Goal: Information Seeking & Learning: Learn about a topic

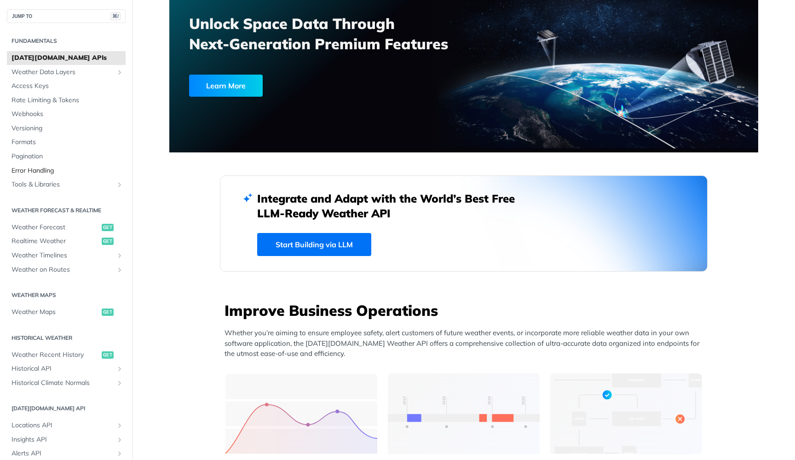
scroll to position [25, 0]
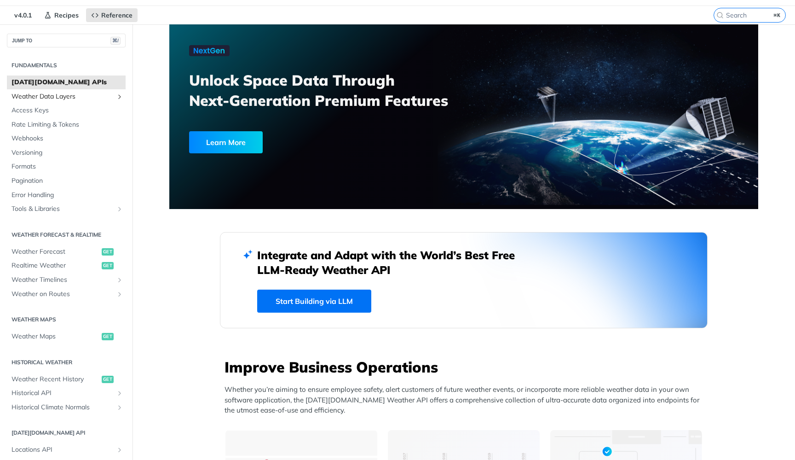
click at [74, 95] on span "Weather Data Layers" at bounding box center [62, 96] width 102 height 9
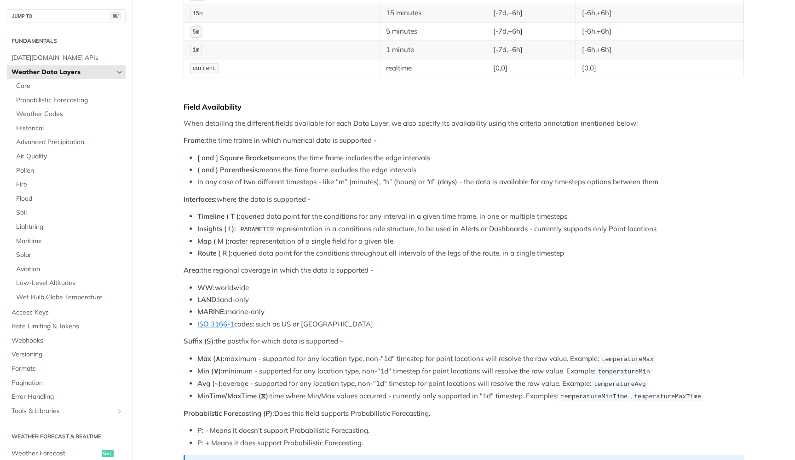
scroll to position [276, 0]
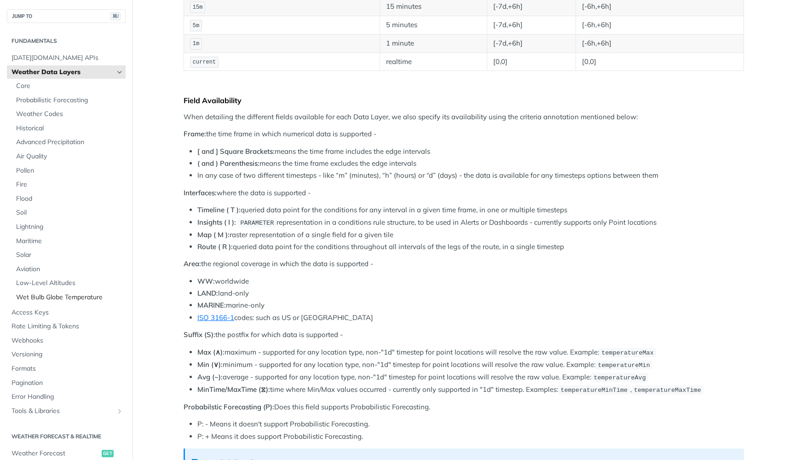
click at [52, 293] on span "Wet Bulb Globe Temperature" at bounding box center [69, 297] width 107 height 9
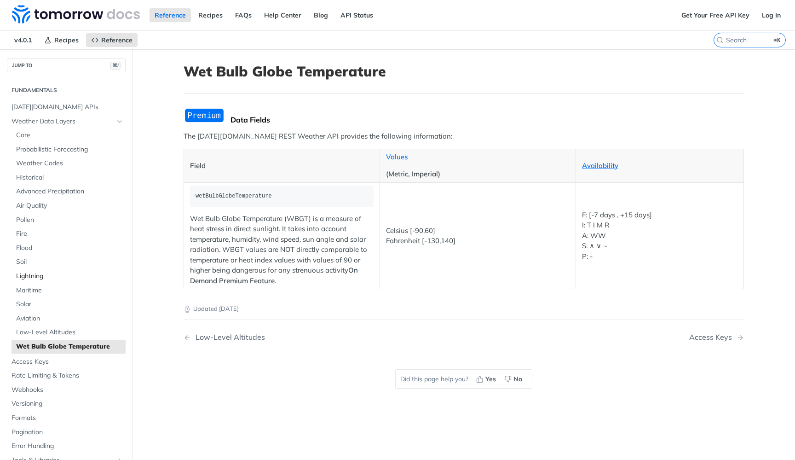
click at [56, 275] on span "Lightning" at bounding box center [69, 275] width 107 height 9
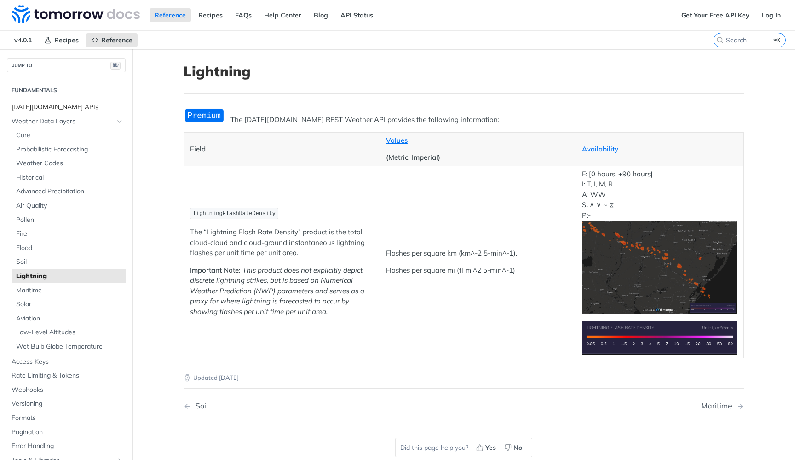
click at [66, 111] on span "Tomorrow.io APIs" at bounding box center [67, 107] width 112 height 9
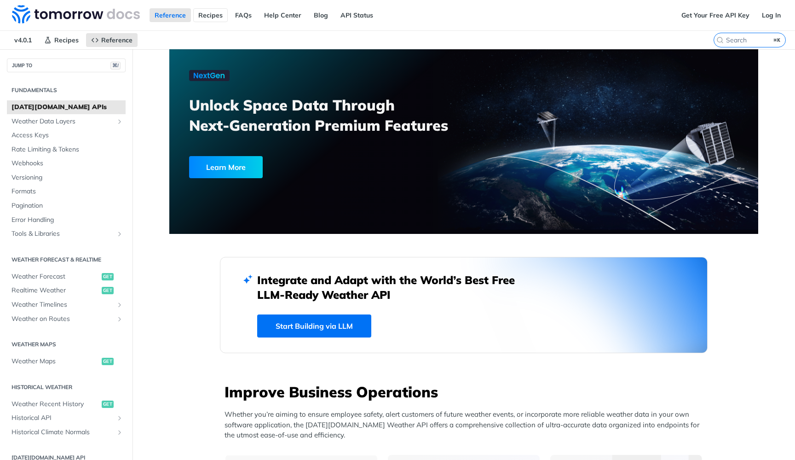
click at [206, 17] on link "Recipes" at bounding box center [210, 15] width 34 height 14
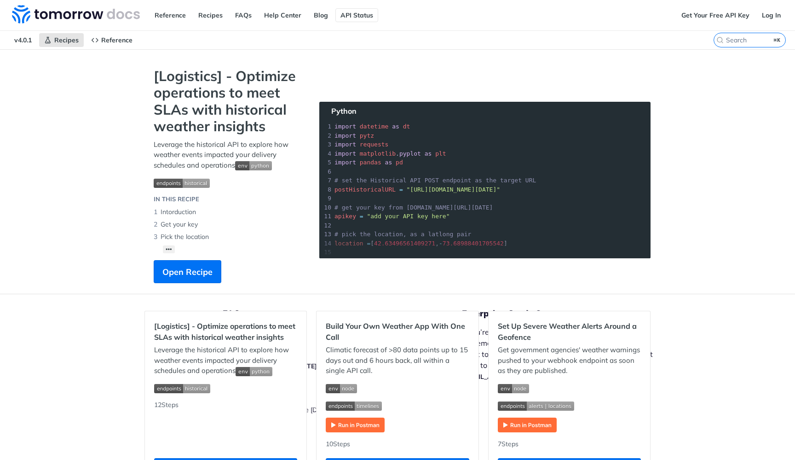
click at [355, 18] on link "API Status" at bounding box center [356, 15] width 43 height 14
click at [236, 16] on link "FAQs" at bounding box center [243, 15] width 27 height 14
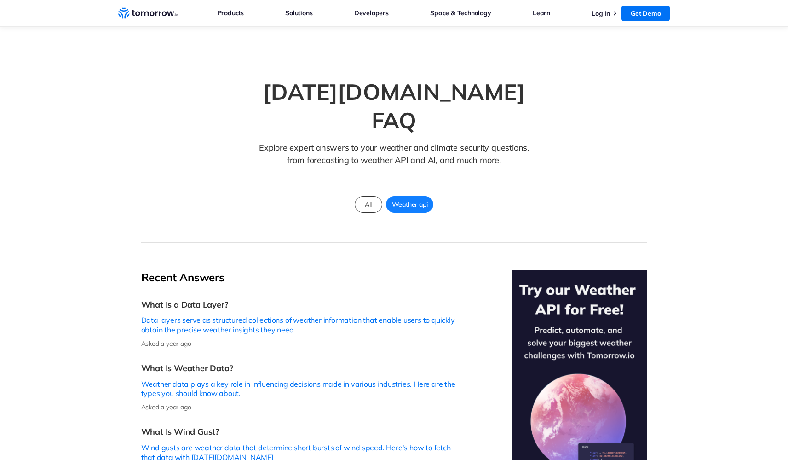
scroll to position [1, 0]
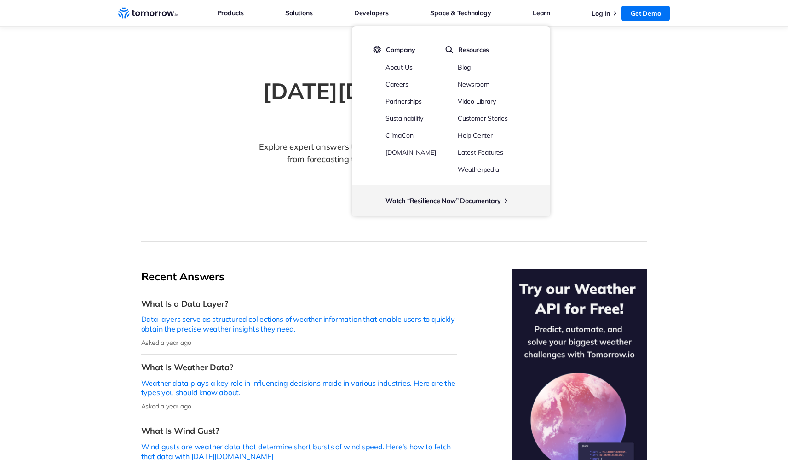
click at [136, 62] on section "[DATE][DOMAIN_NAME] FAQ Explore expert answers to your weather and climate secu…" at bounding box center [394, 134] width 788 height 216
click at [593, 32] on section "[DATE][DOMAIN_NAME] FAQ Explore expert answers to your weather and climate secu…" at bounding box center [394, 134] width 788 height 216
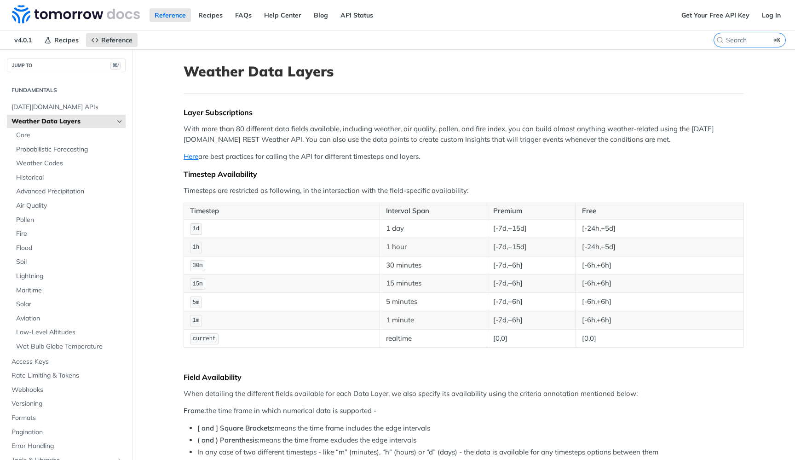
click at [116, 124] on icon "Hide subpages for Weather Data Layers" at bounding box center [119, 121] width 7 height 7
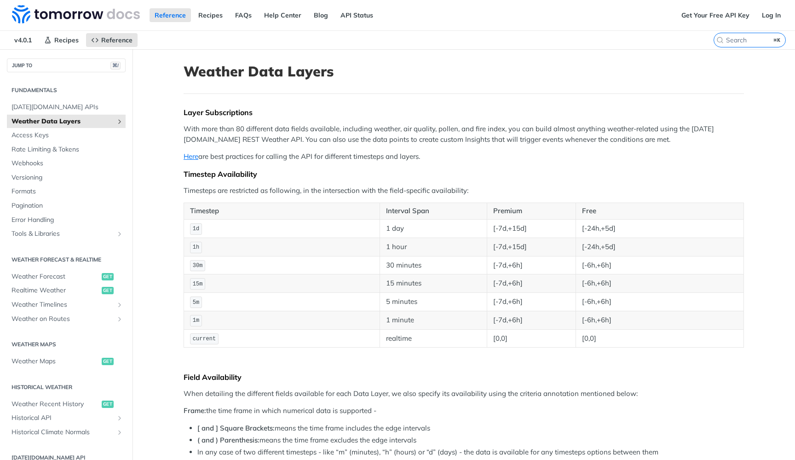
click at [116, 124] on icon "Show subpages for Weather Data Layers" at bounding box center [119, 121] width 7 height 7
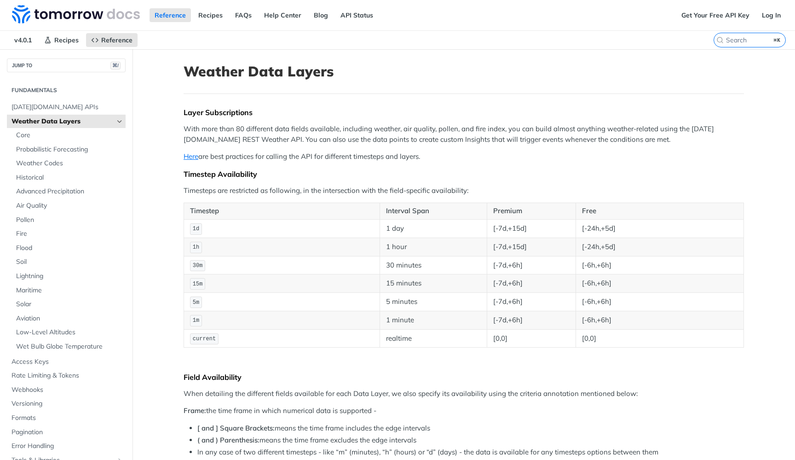
click at [116, 124] on icon "Hide subpages for Weather Data Layers" at bounding box center [119, 121] width 7 height 7
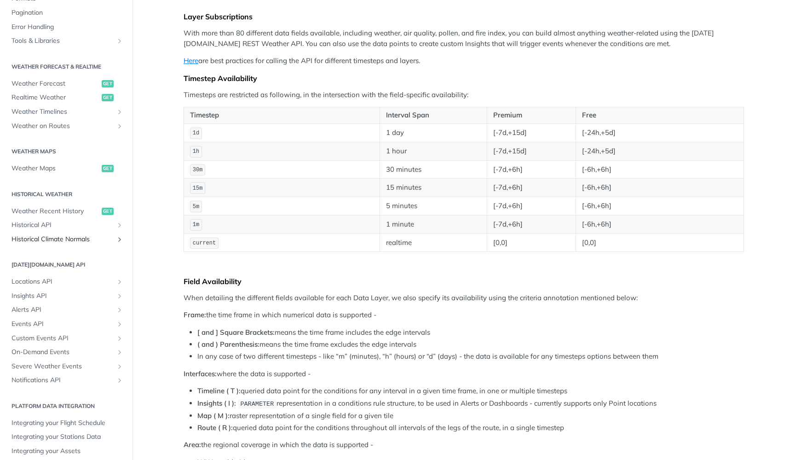
scroll to position [97, 0]
